Goal: Information Seeking & Learning: Learn about a topic

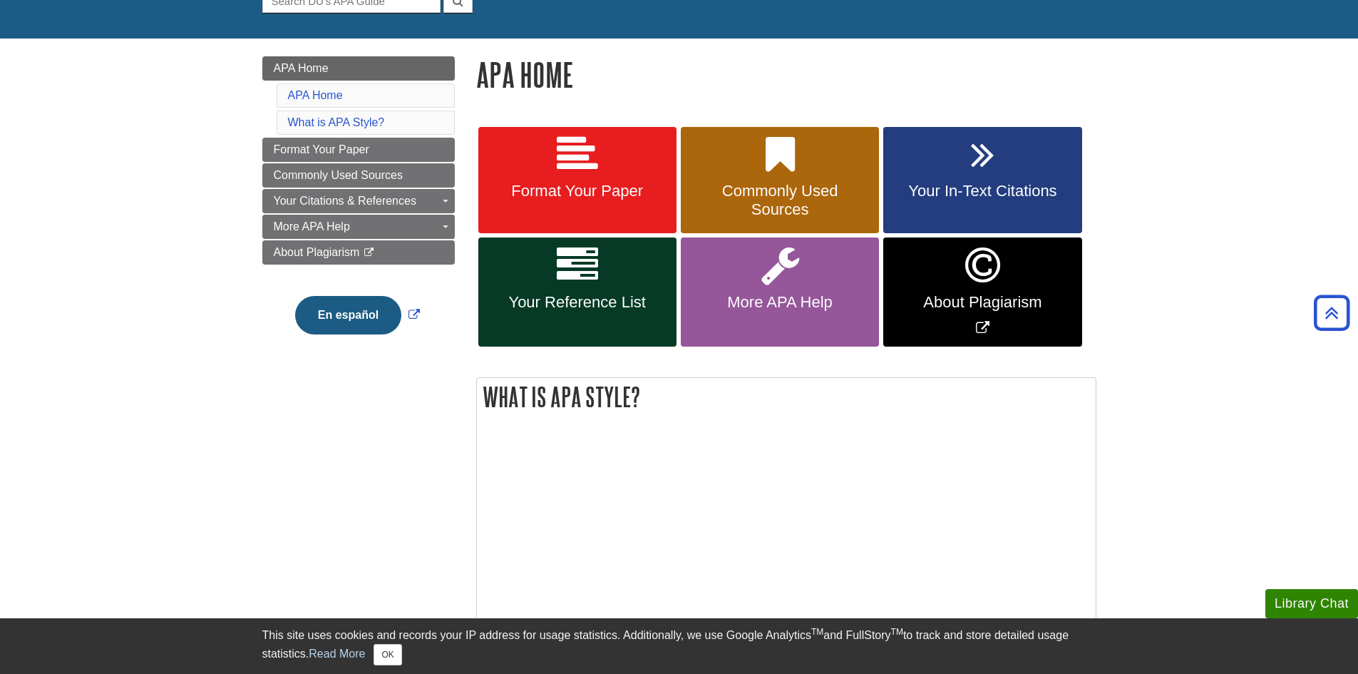
scroll to position [71, 0]
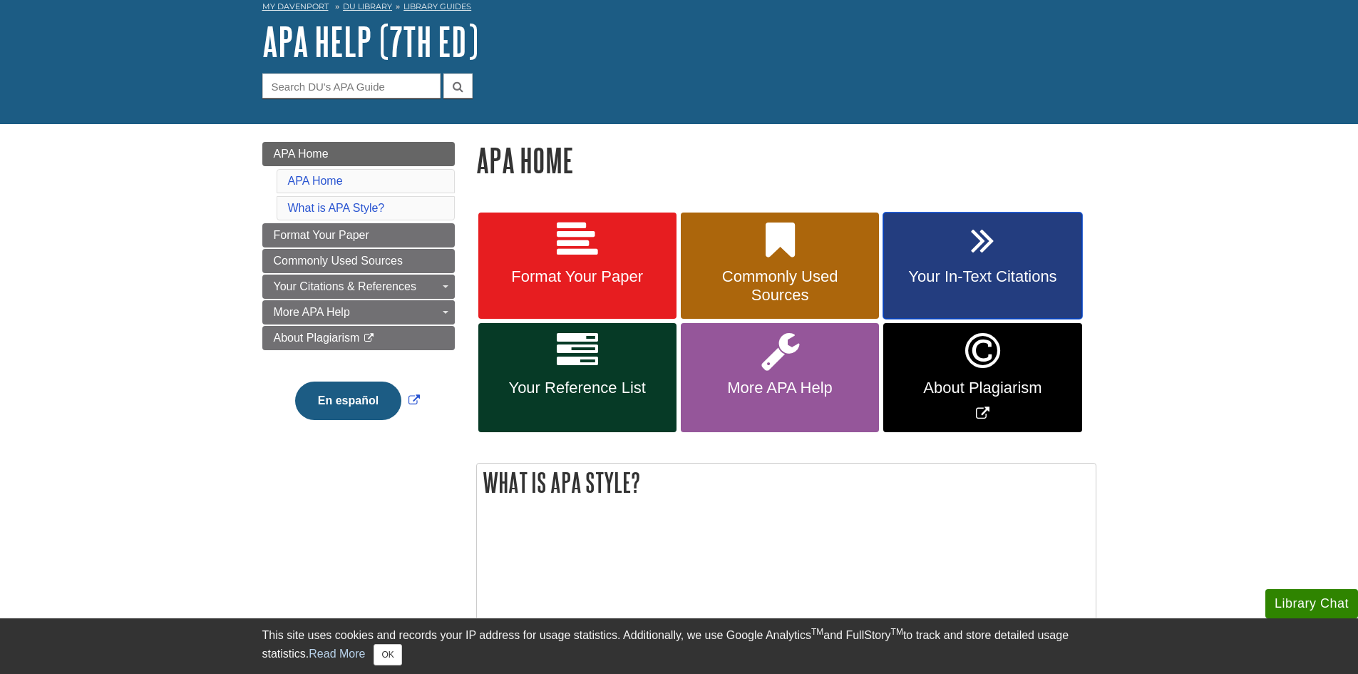
click at [994, 253] on link "Your In-Text Citations" at bounding box center [982, 265] width 198 height 107
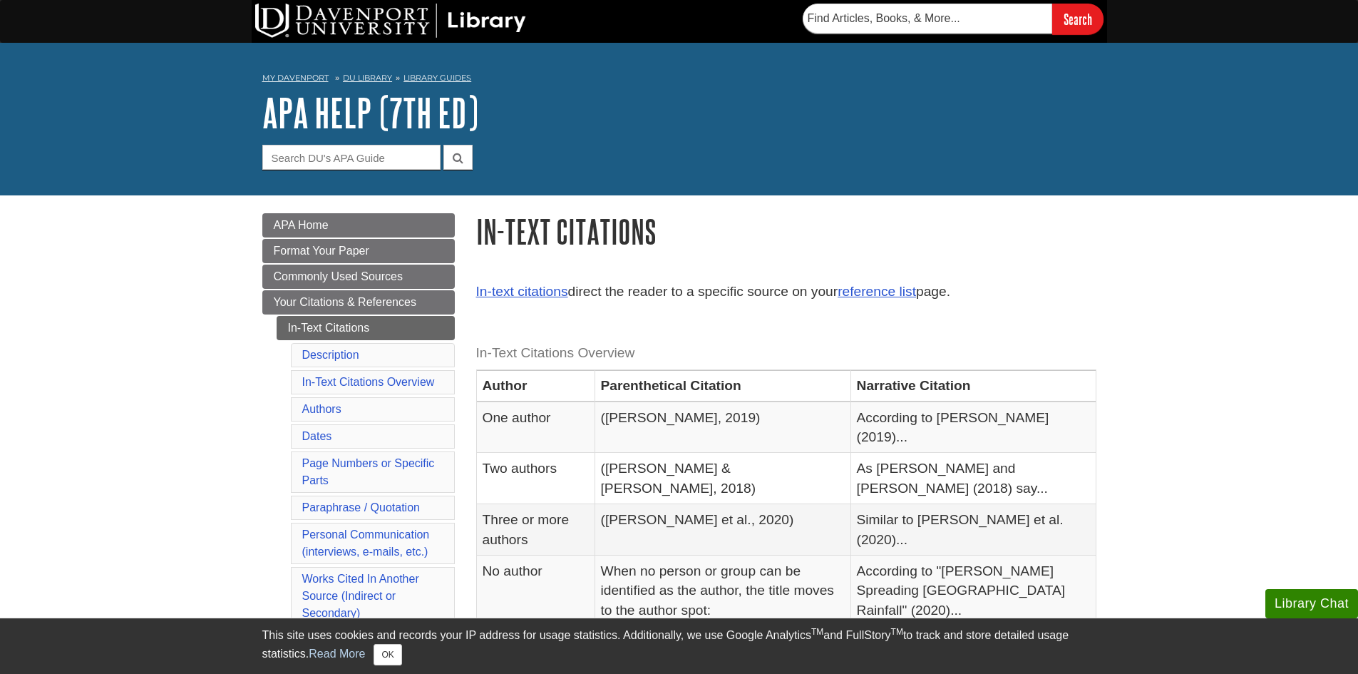
scroll to position [143, 0]
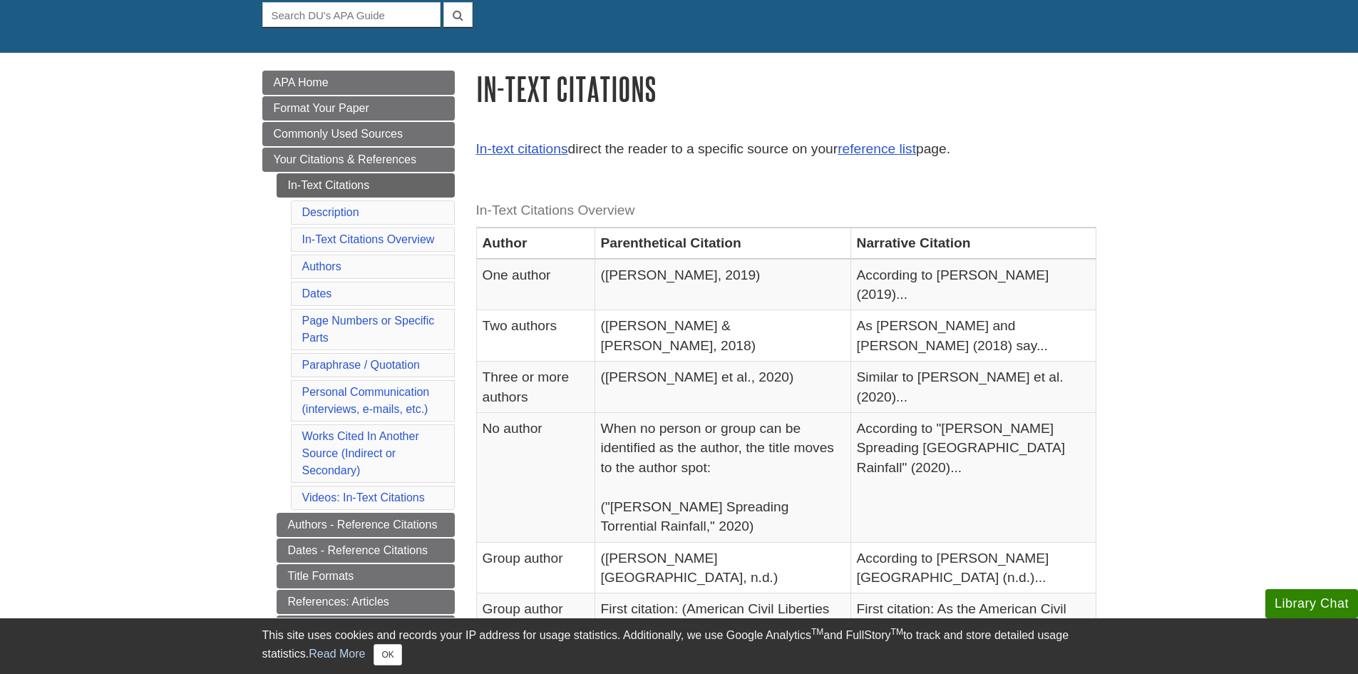
click at [326, 274] on li "Authors" at bounding box center [373, 267] width 164 height 24
click at [321, 264] on link "Authors" at bounding box center [321, 266] width 39 height 12
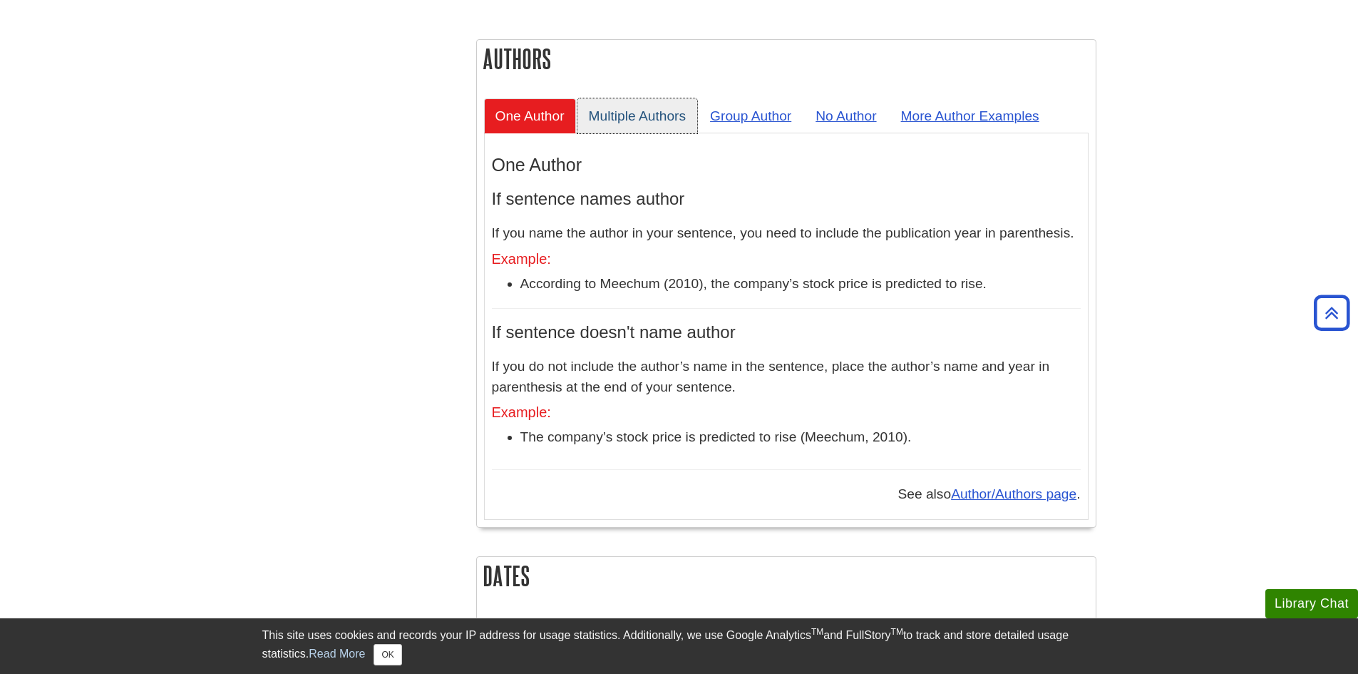
click at [656, 98] on link "Multiple Authors" at bounding box center [637, 115] width 120 height 35
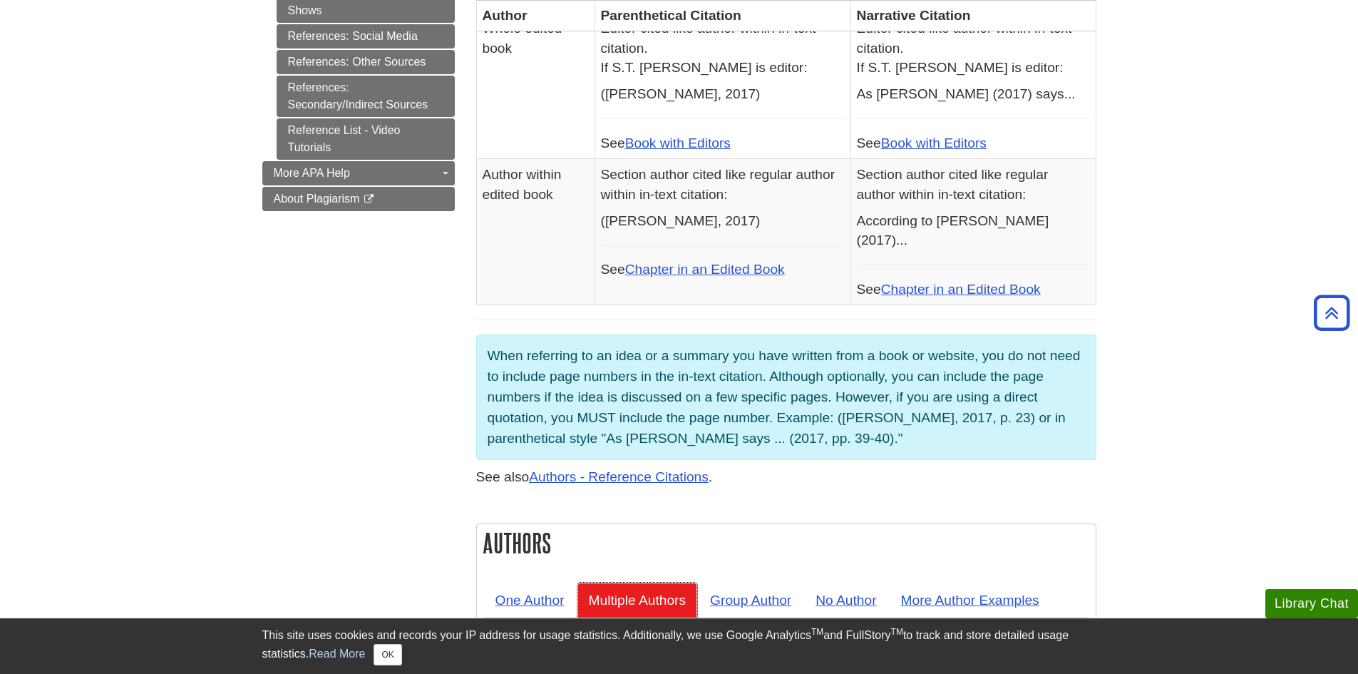
scroll to position [813, 0]
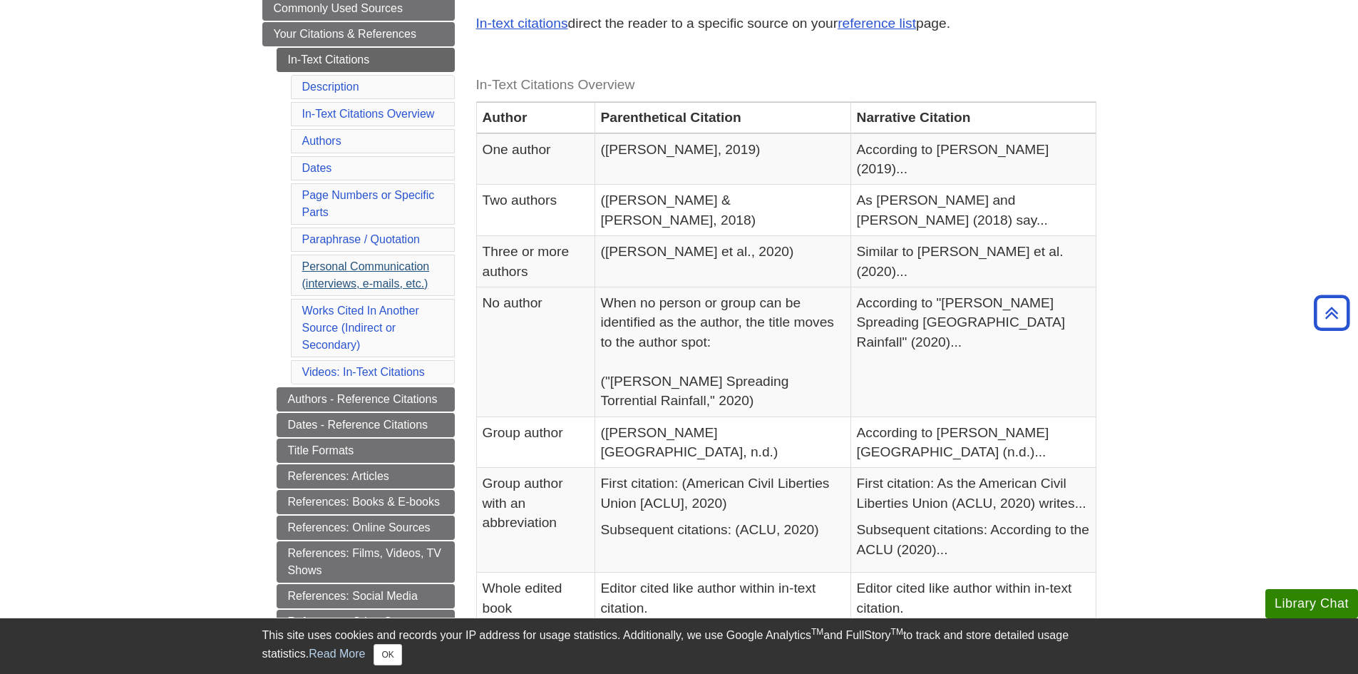
scroll to position [242, 0]
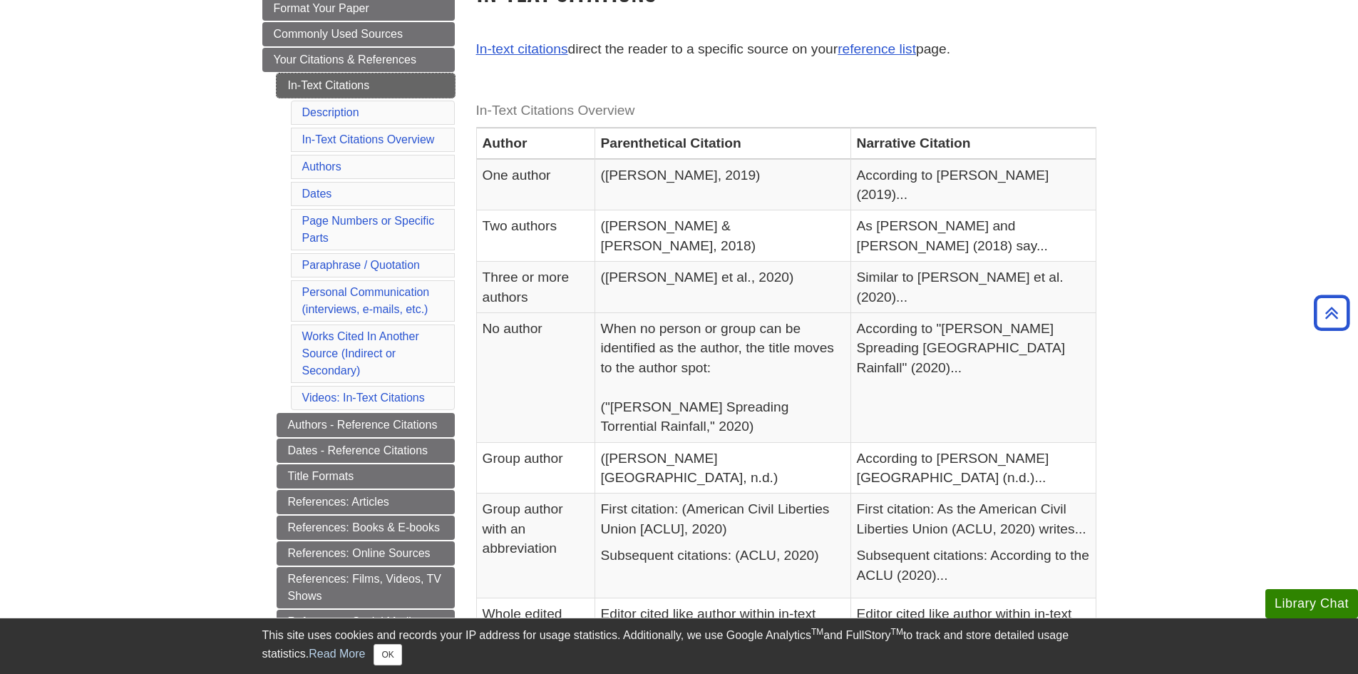
click at [364, 83] on link "In-Text Citations" at bounding box center [366, 85] width 178 height 24
click at [353, 57] on span "Your Citations & References" at bounding box center [345, 59] width 143 height 12
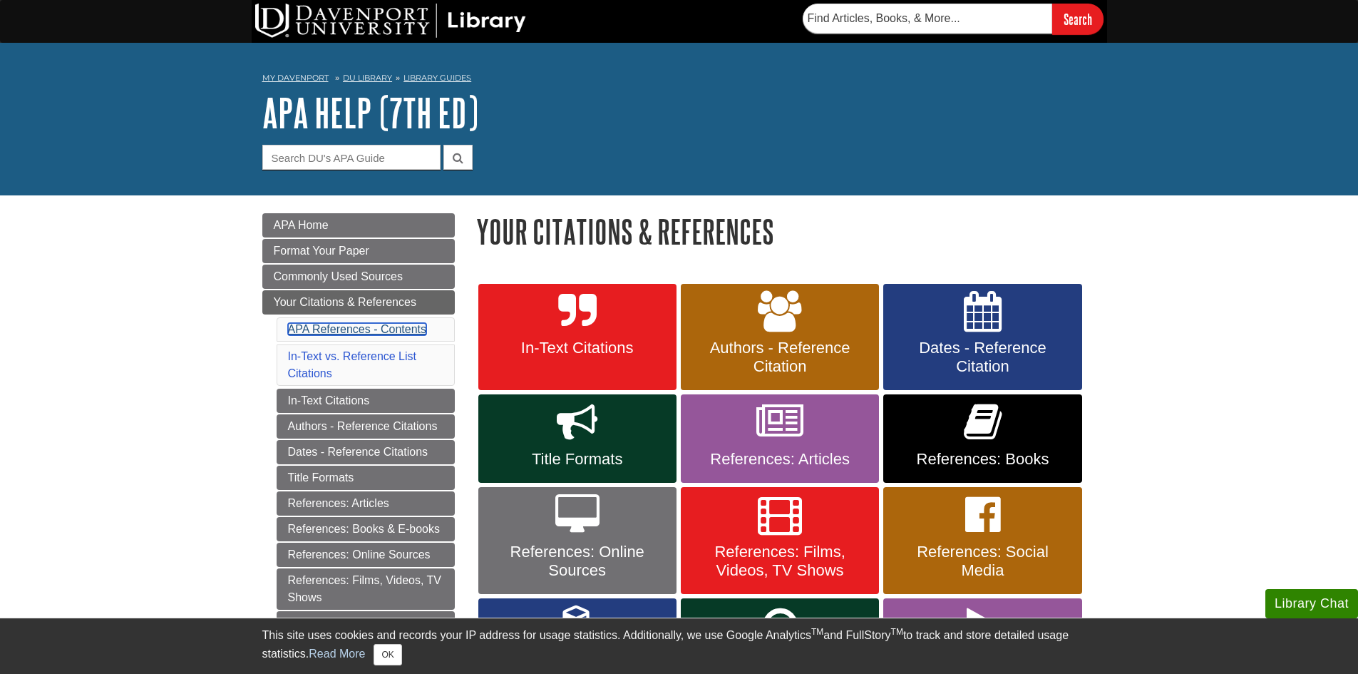
click at [330, 331] on link "APA References - Contents" at bounding box center [357, 329] width 138 height 12
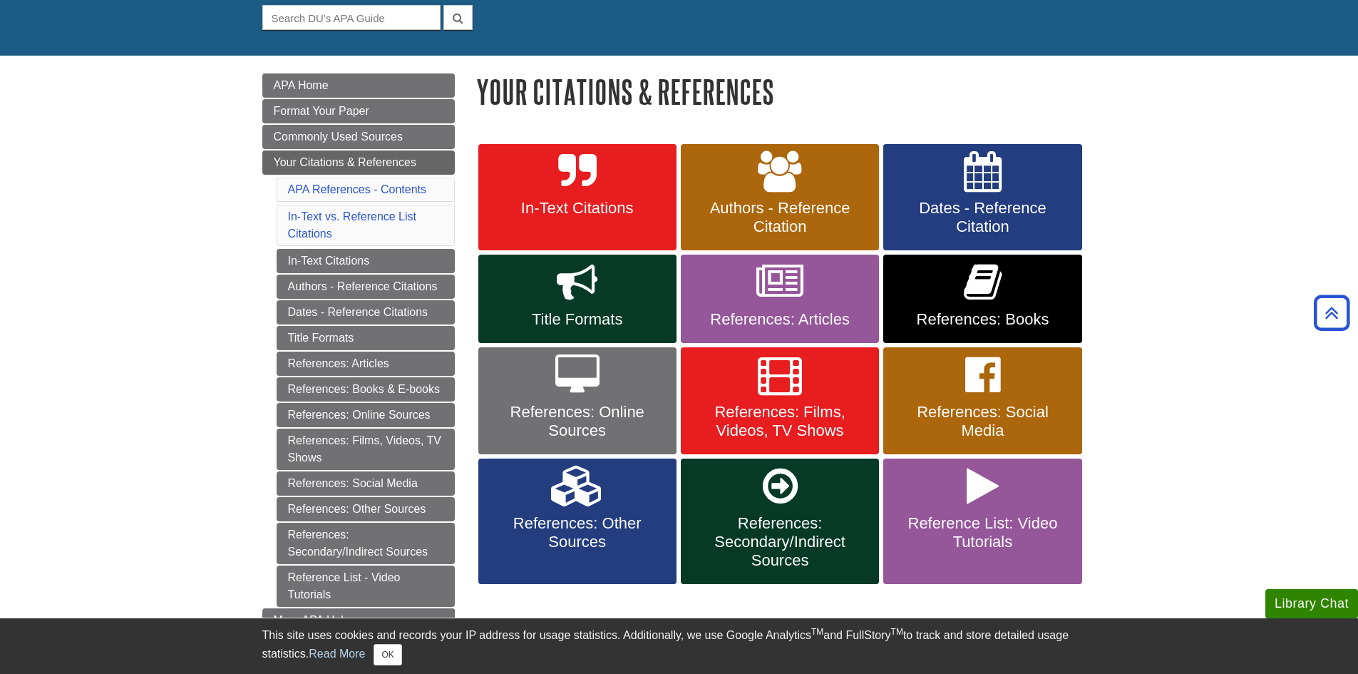
scroll to position [139, 0]
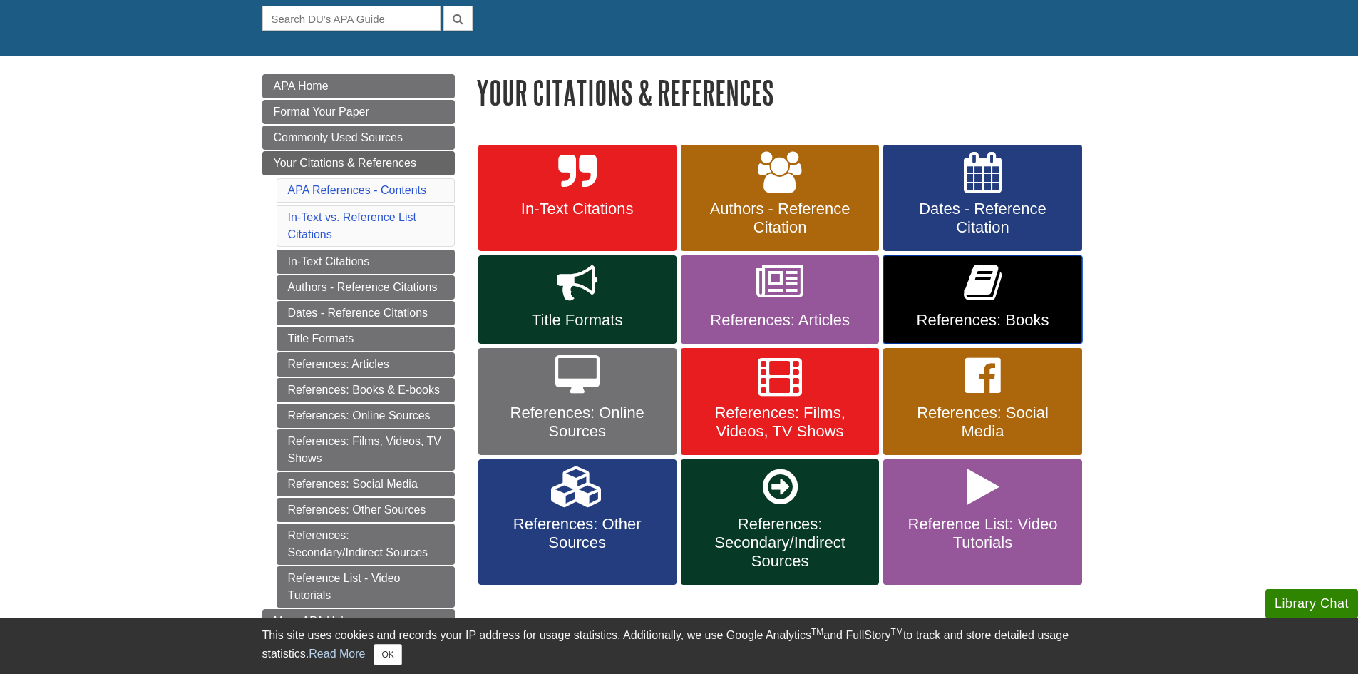
click at [956, 289] on link "References: Books" at bounding box center [982, 299] width 198 height 88
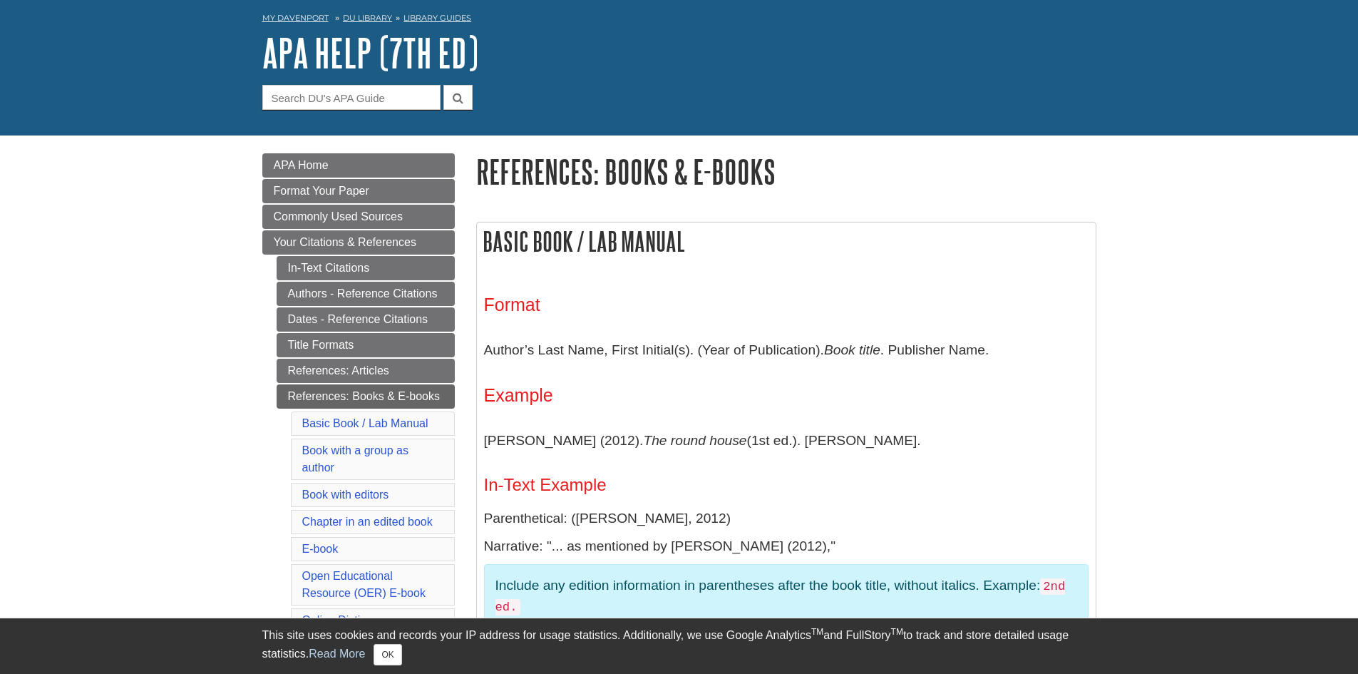
scroll to position [143, 0]
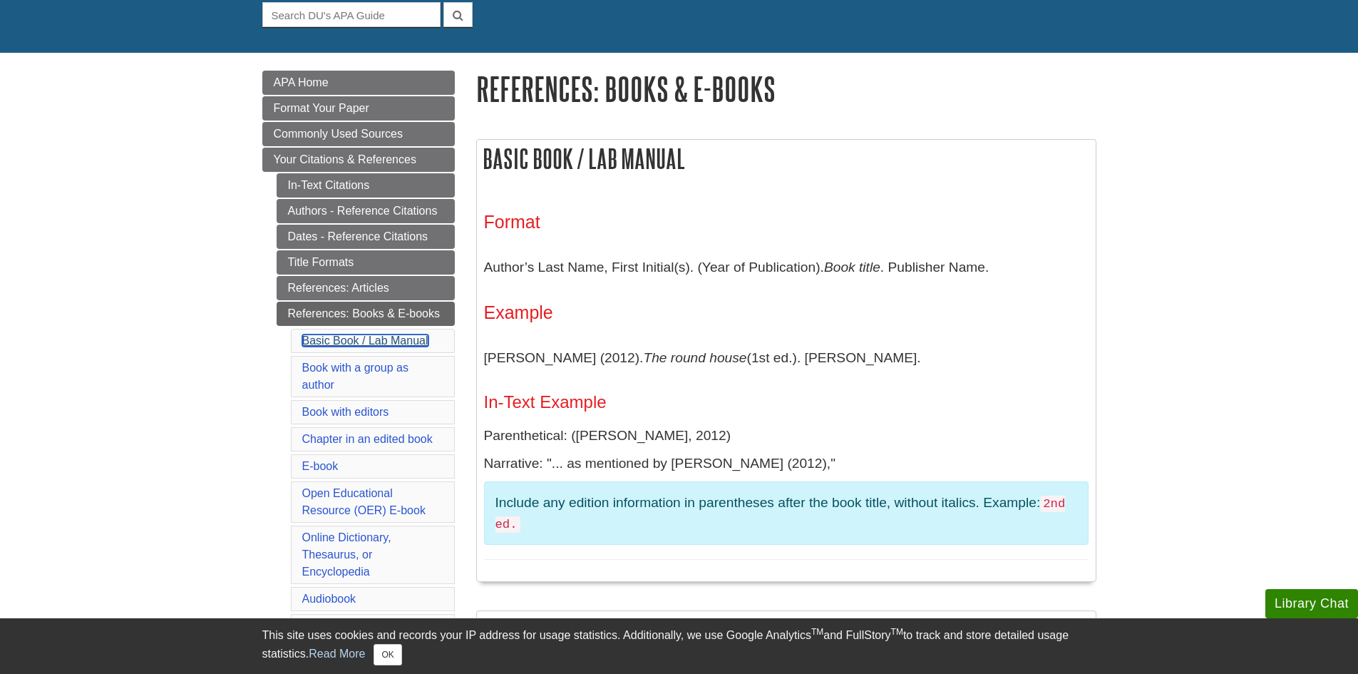
click at [346, 341] on link "Basic Book / Lab Manual" at bounding box center [365, 340] width 126 height 12
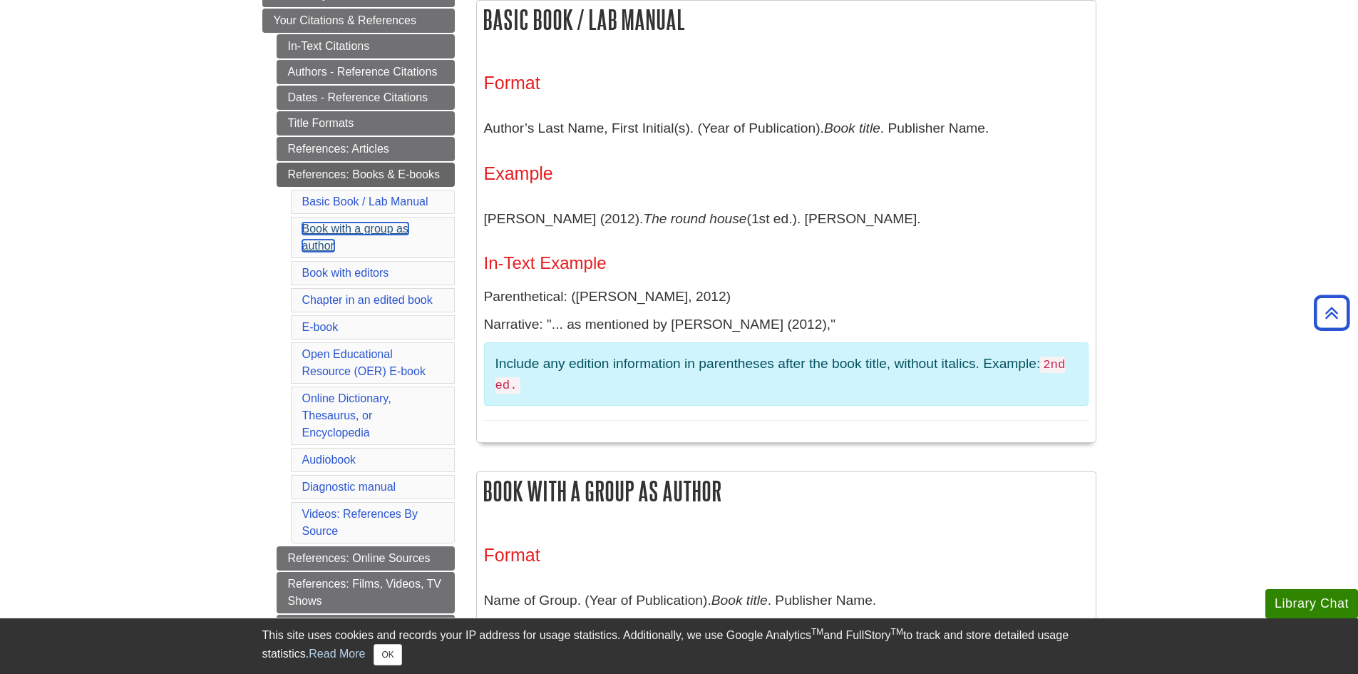
click at [317, 241] on link "Book with a group as author" at bounding box center [355, 236] width 106 height 29
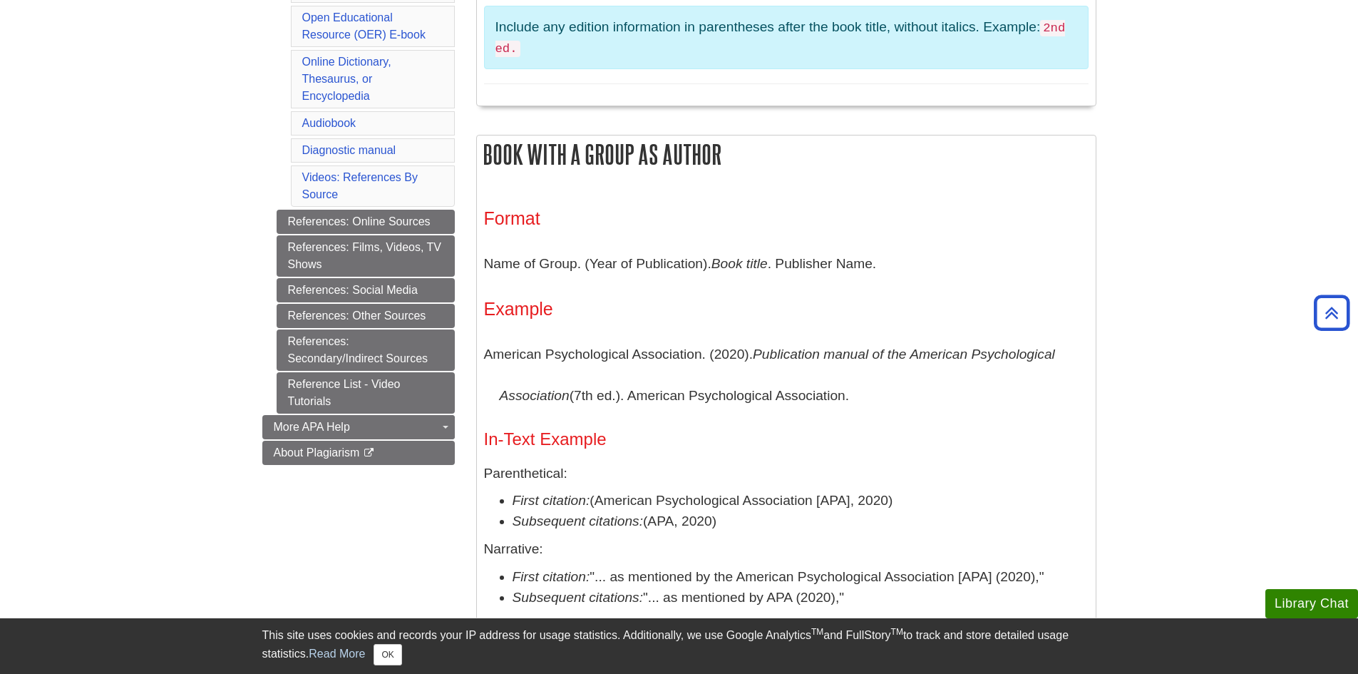
scroll to position [325, 0]
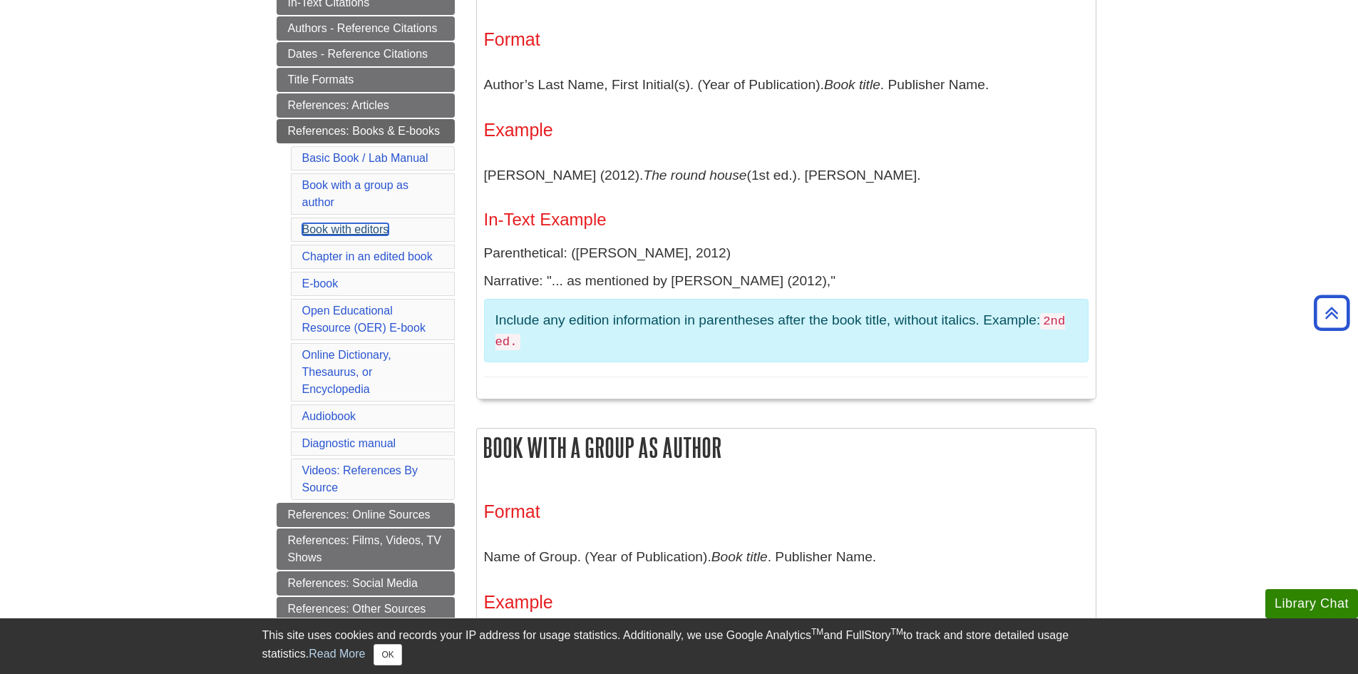
click at [351, 226] on link "Book with editors" at bounding box center [345, 229] width 87 height 12
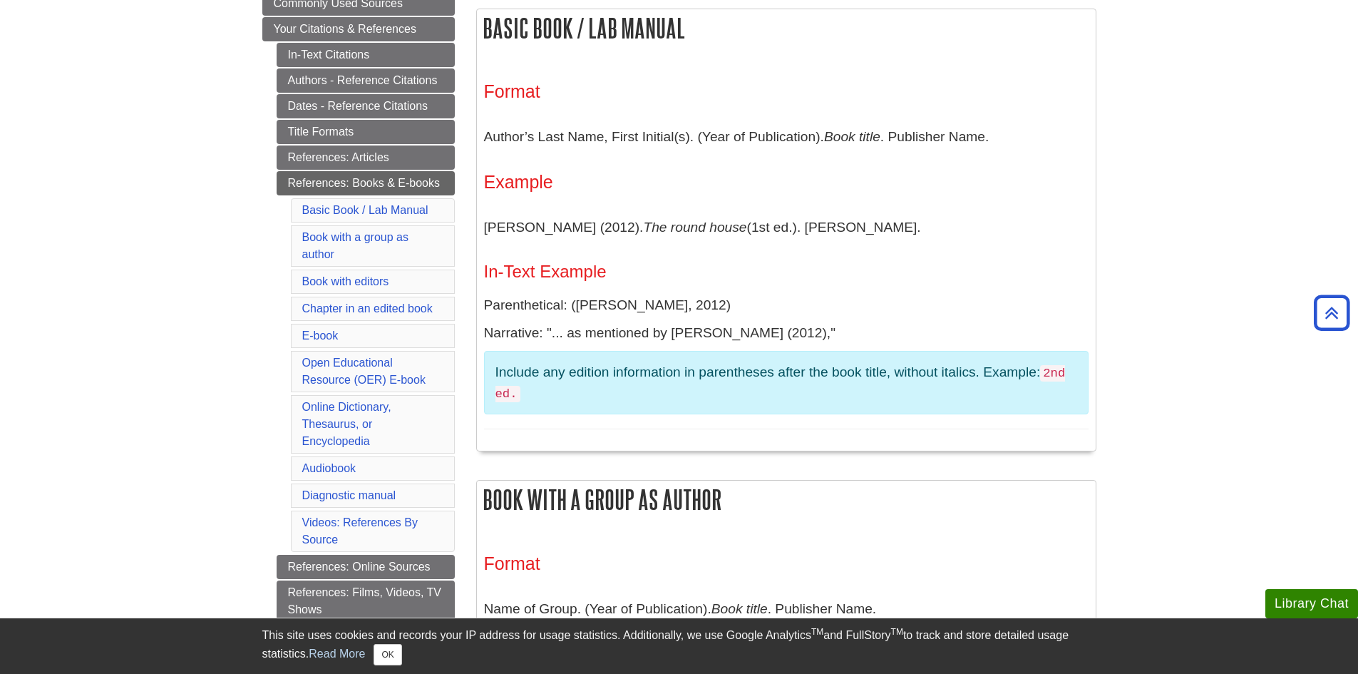
scroll to position [247, 0]
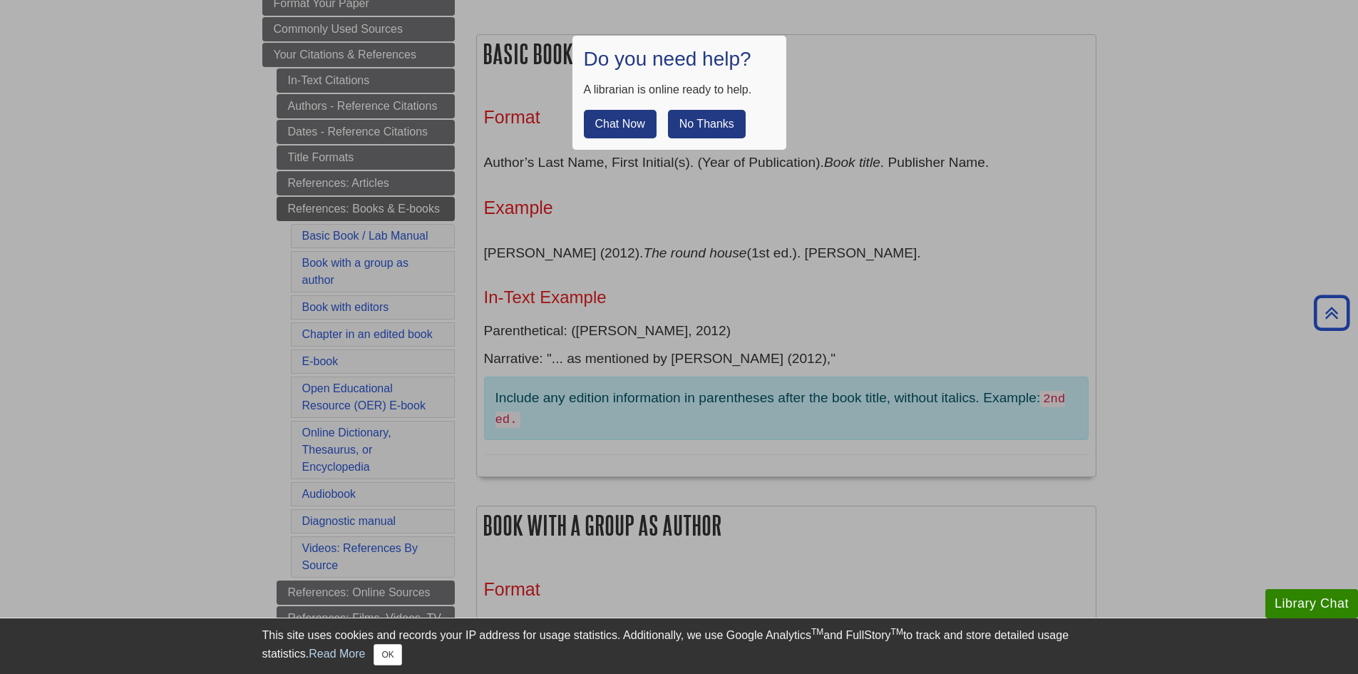
click at [721, 118] on button "No Thanks" at bounding box center [707, 124] width 78 height 29
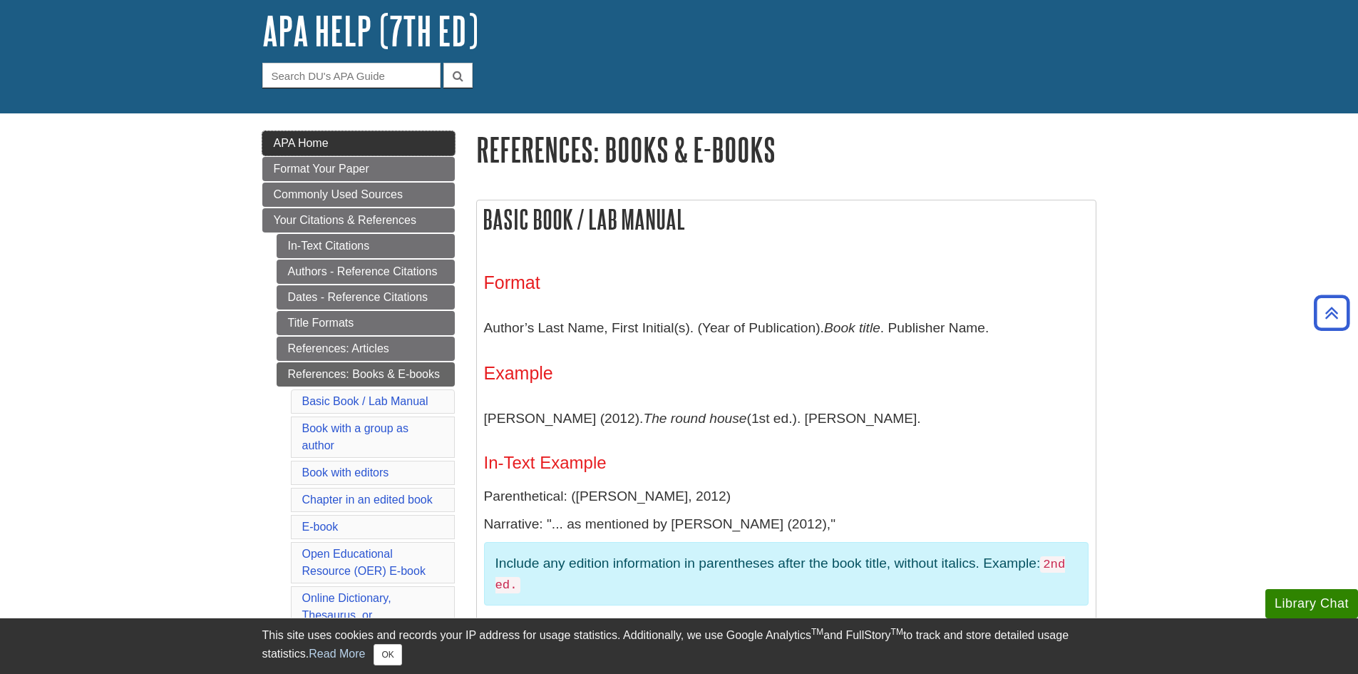
scroll to position [0, 0]
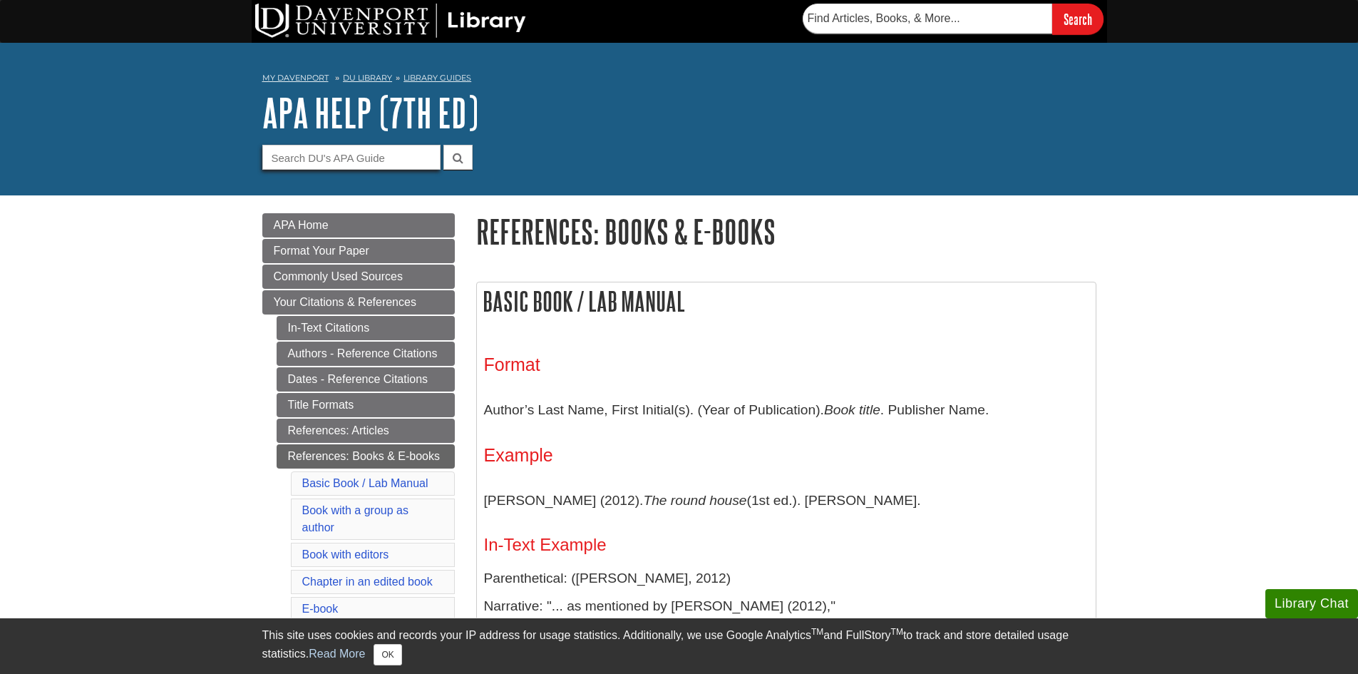
click at [379, 156] on input "Guide Search Terms" at bounding box center [351, 157] width 178 height 25
click at [332, 219] on link "APA Home" at bounding box center [358, 225] width 192 height 24
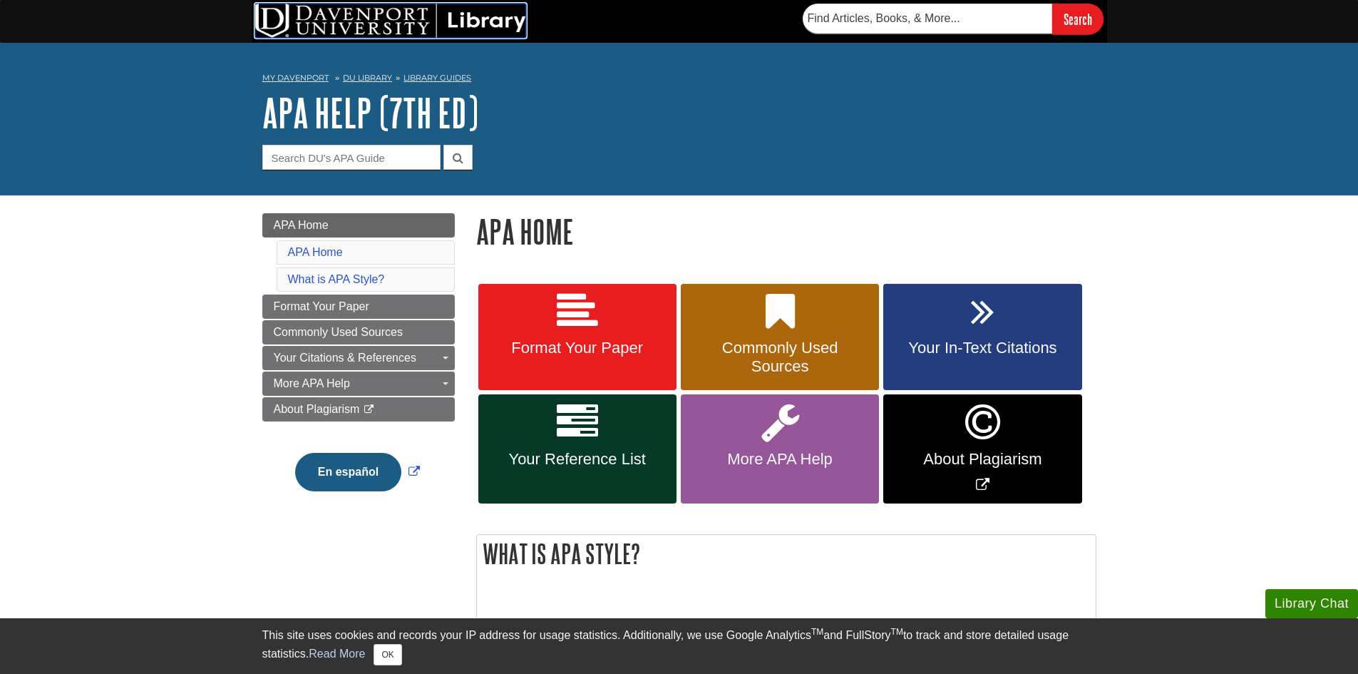
click at [484, 24] on img at bounding box center [390, 21] width 271 height 34
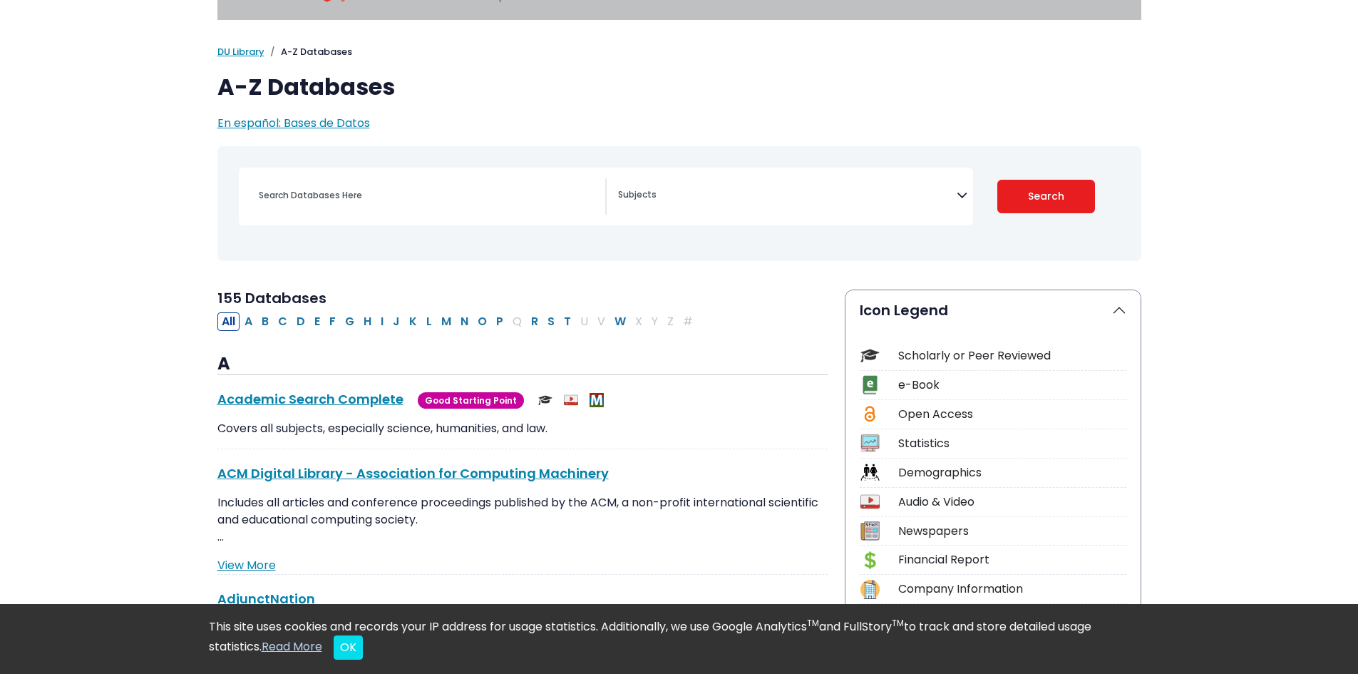
scroll to position [71, 0]
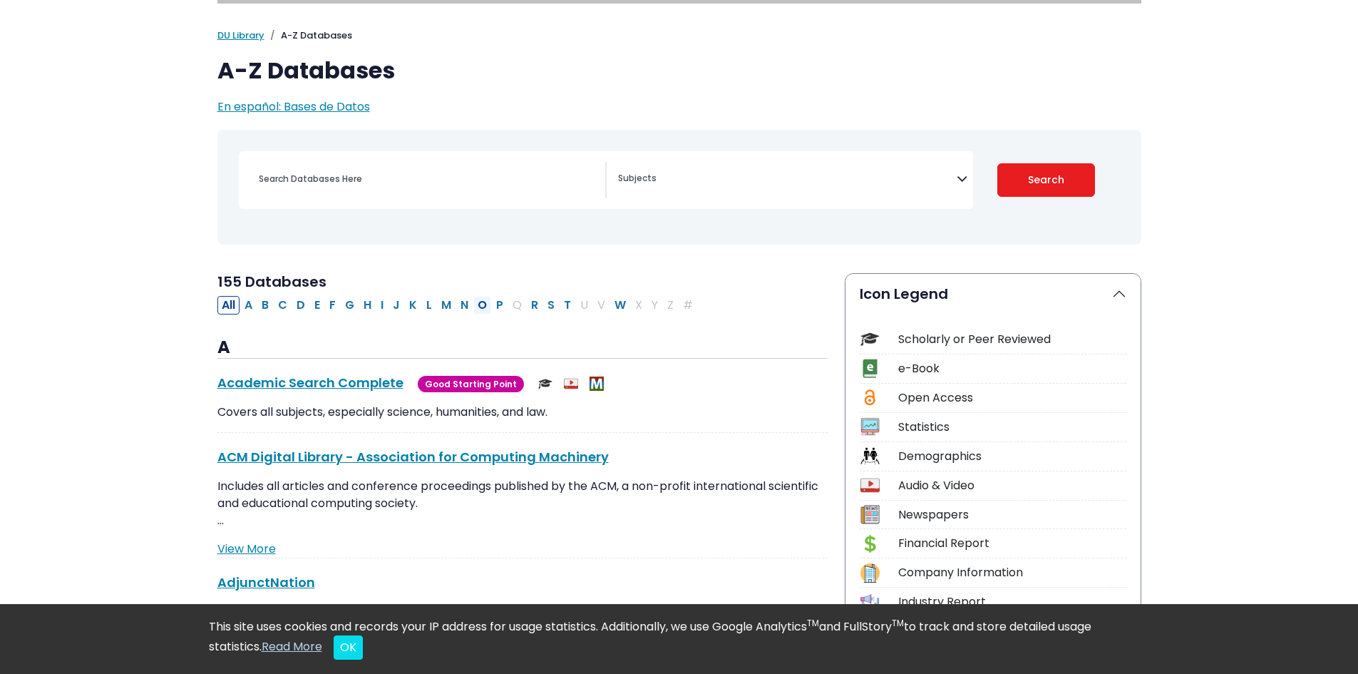
click at [476, 306] on button "O" at bounding box center [482, 305] width 18 height 19
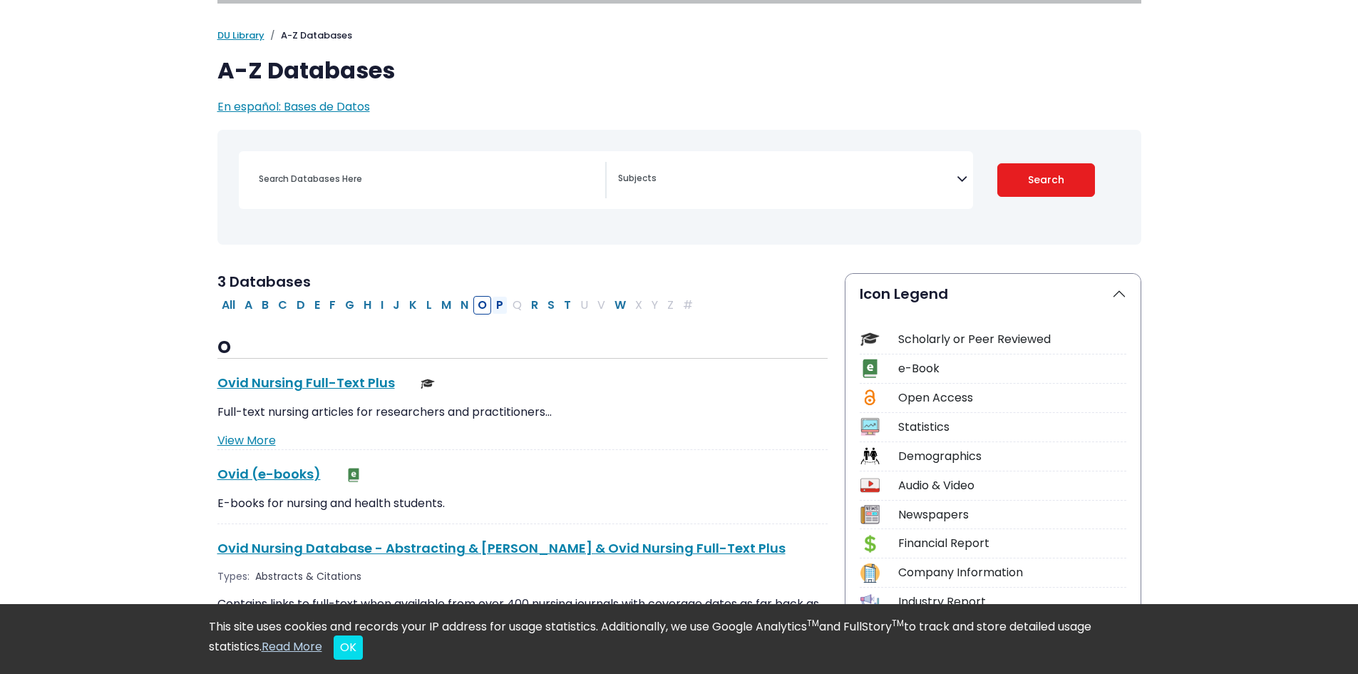
click at [505, 302] on button "P" at bounding box center [500, 305] width 16 height 19
select select "Database Subject Filter"
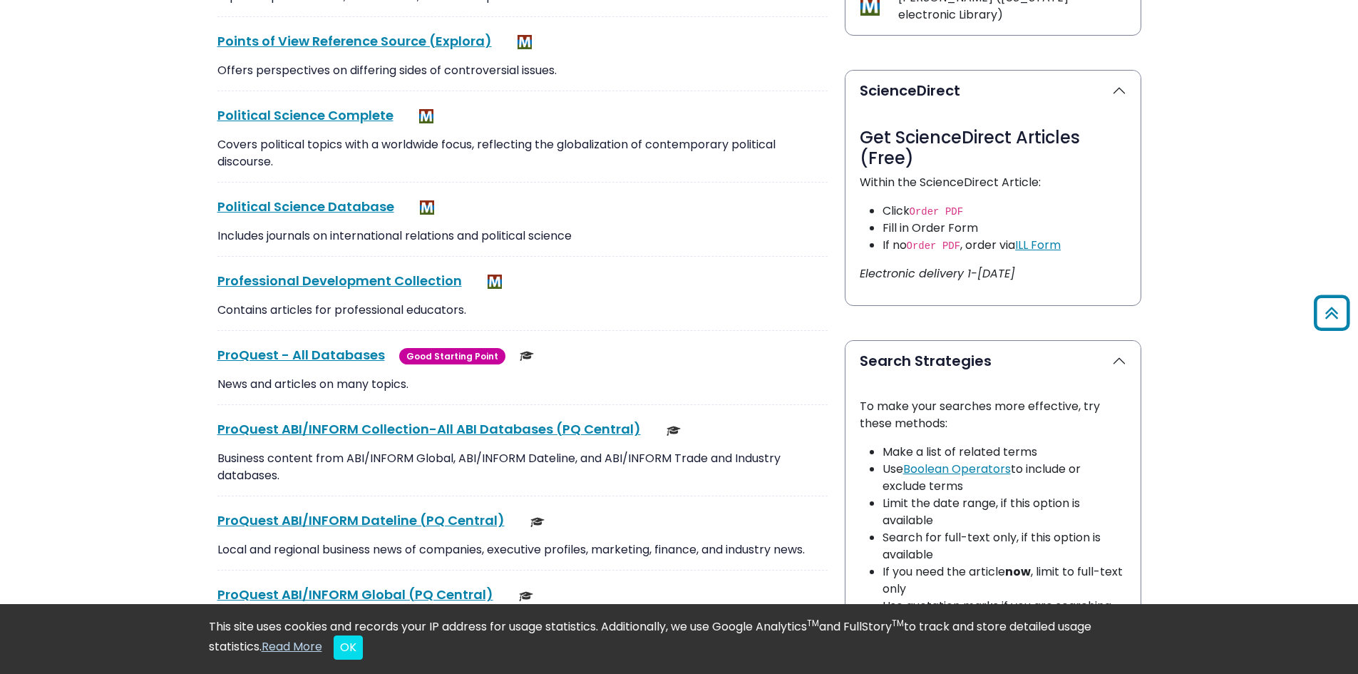
scroll to position [713, 0]
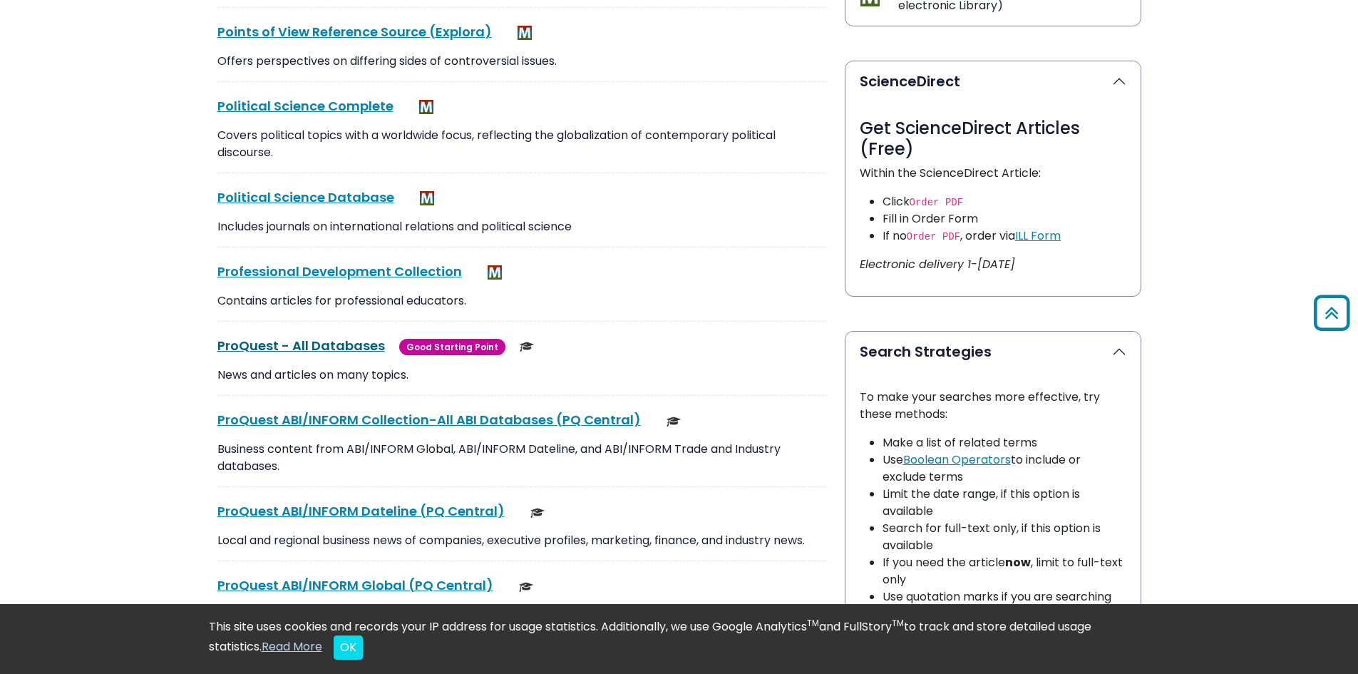
click at [349, 344] on link "ProQuest - All Databases This link opens in a new window" at bounding box center [301, 345] width 168 height 18
